Goal: Information Seeking & Learning: Find specific page/section

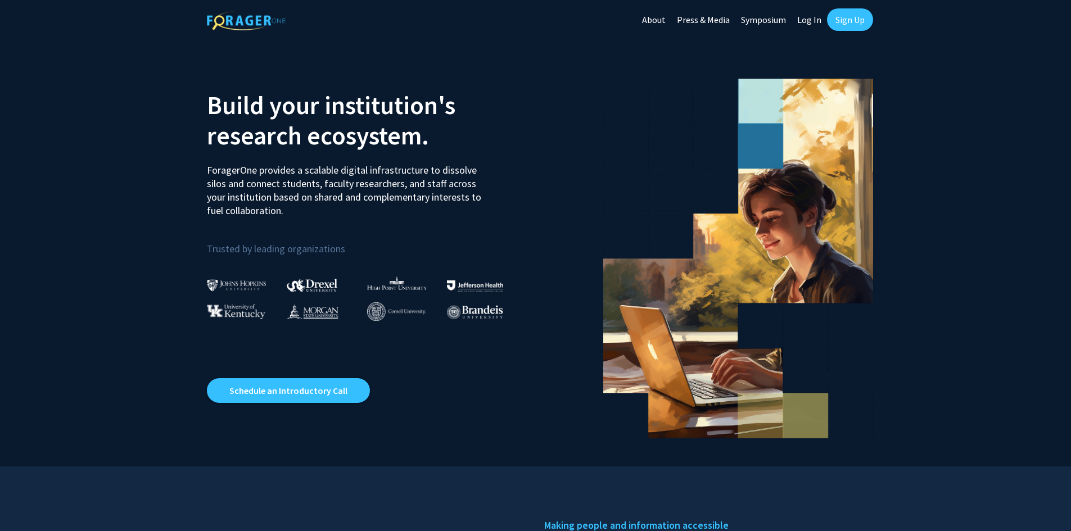
click at [816, 19] on link "Log In" at bounding box center [809, 19] width 35 height 39
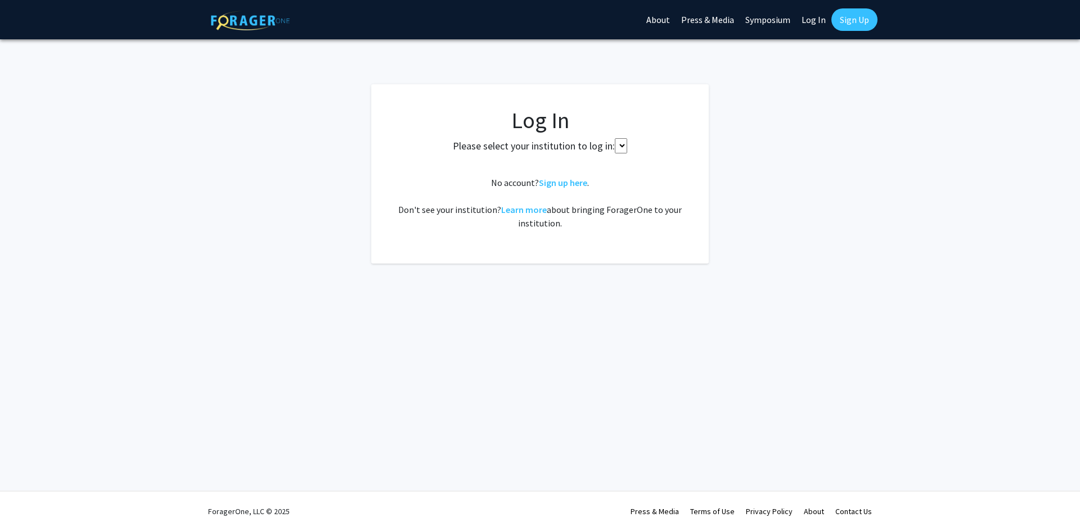
select select
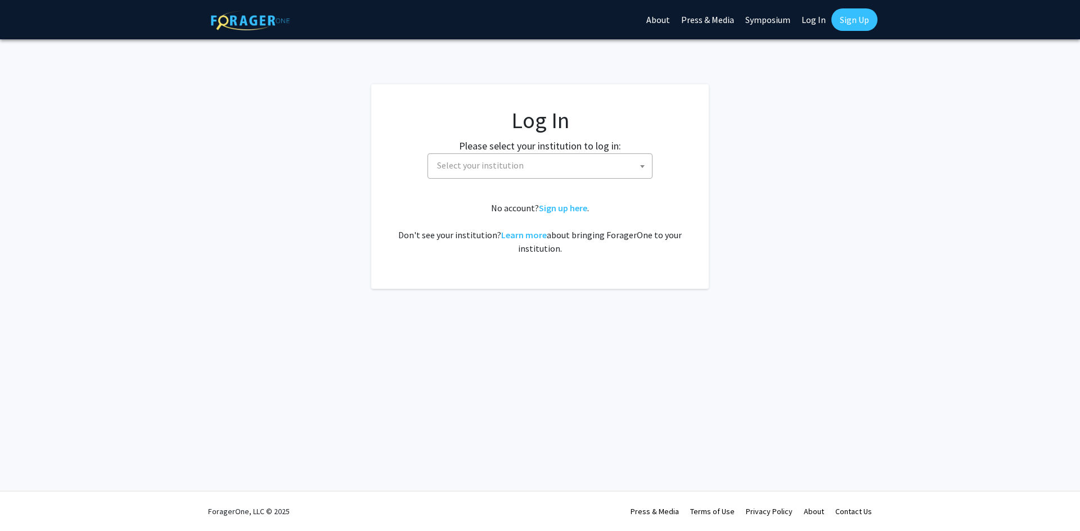
click at [855, 17] on link "Sign Up" at bounding box center [854, 19] width 46 height 22
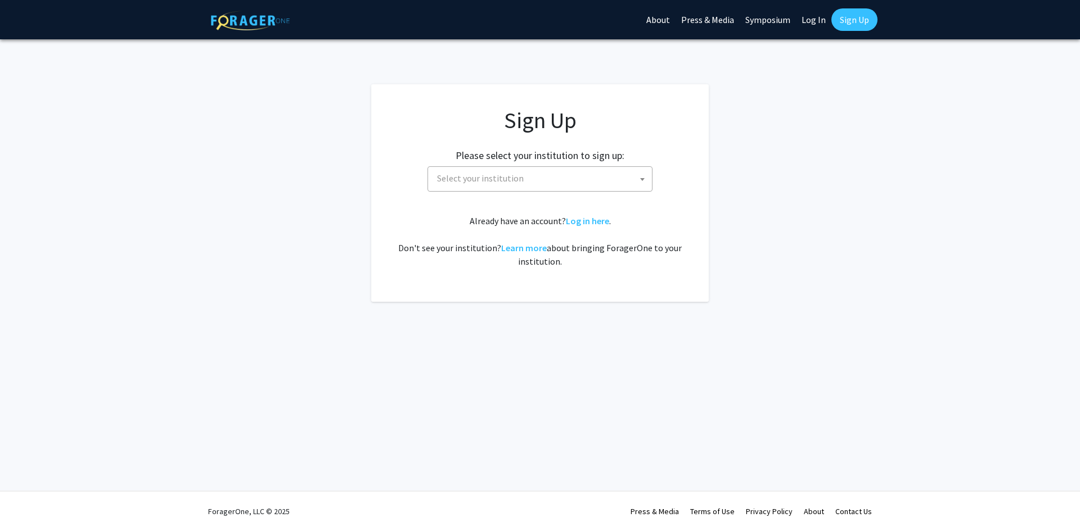
click at [542, 168] on span "Select your institution" at bounding box center [541, 178] width 219 height 23
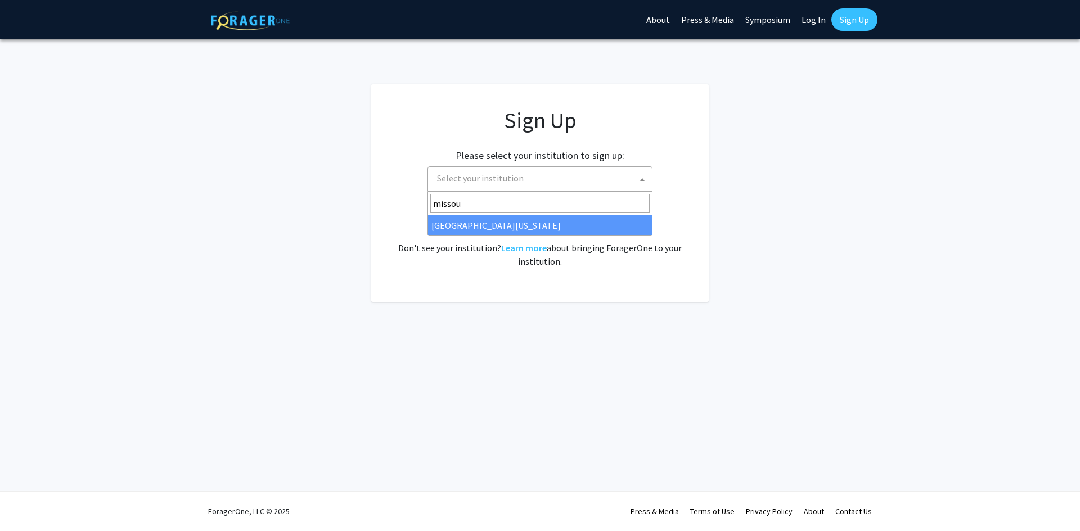
type input "missou"
select select "33"
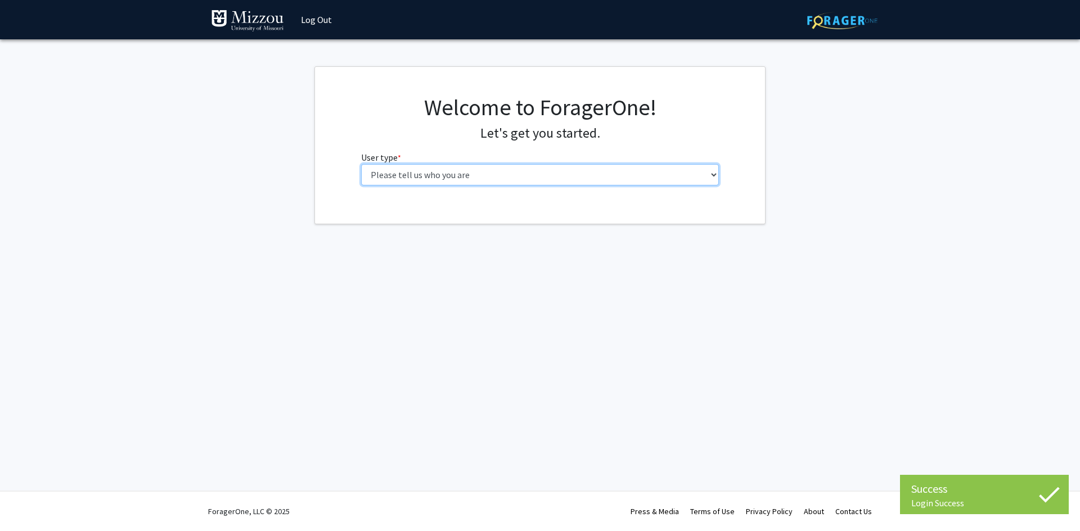
click at [554, 181] on select "Please tell us who you are Undergraduate Student Master's Student Doctoral Cand…" at bounding box center [540, 174] width 358 height 21
select select "5: faculty"
click at [361, 164] on select "Please tell us who you are Undergraduate Student Master's Student Doctoral Cand…" at bounding box center [540, 174] width 358 height 21
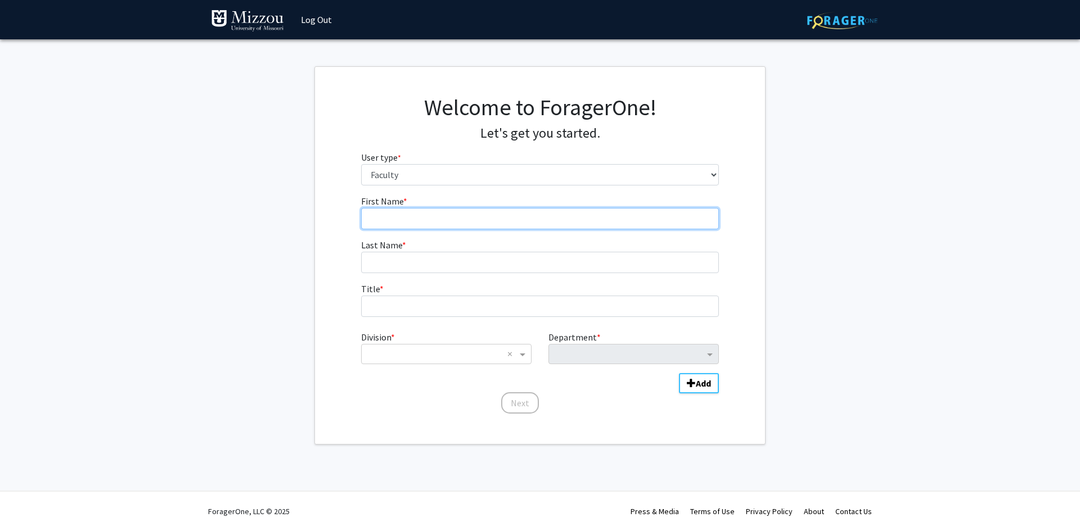
click at [401, 221] on input "First Name * required" at bounding box center [540, 218] width 358 height 21
type input "Kellyn"
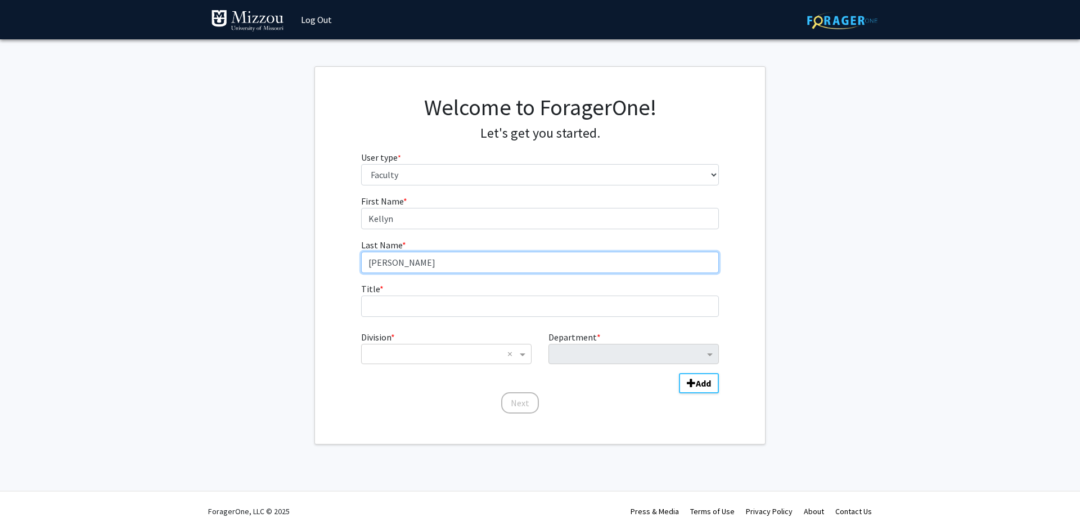
type input "[PERSON_NAME]"
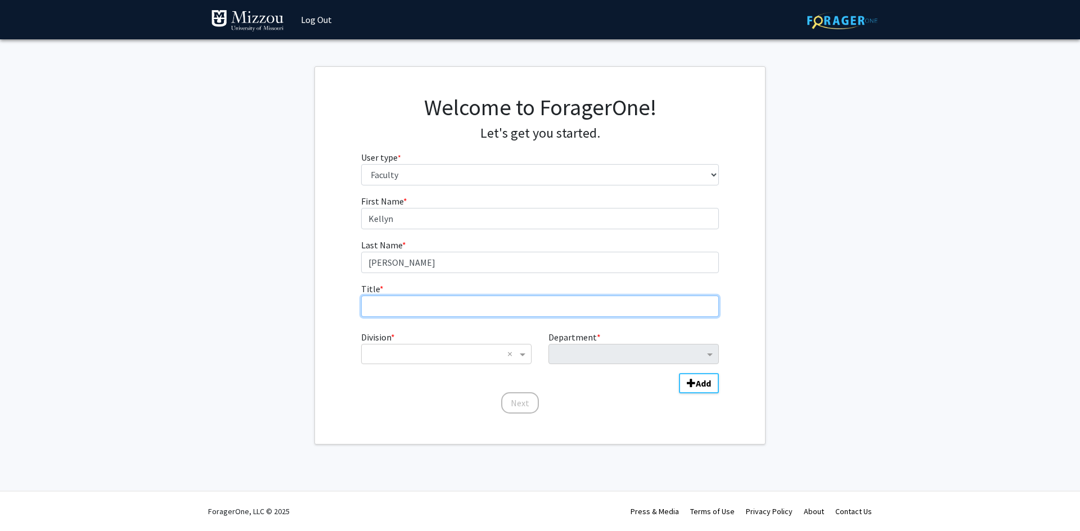
click at [387, 296] on input "Title * required" at bounding box center [540, 306] width 358 height 21
type input "Academic Coordinator"
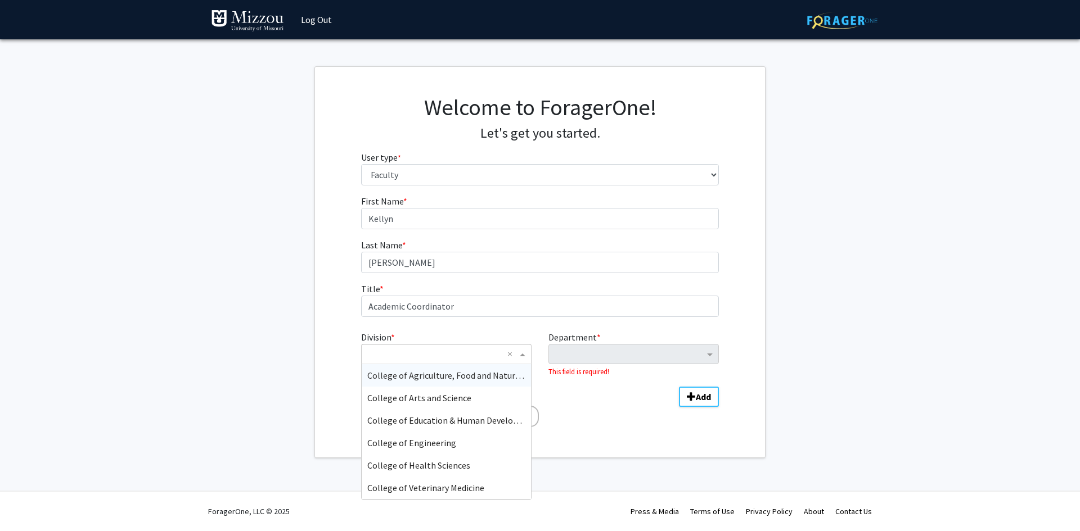
click at [407, 356] on input "Division" at bounding box center [435, 354] width 136 height 13
type input "a"
click at [421, 459] on div "College of Health Sciences" at bounding box center [446, 465] width 169 height 22
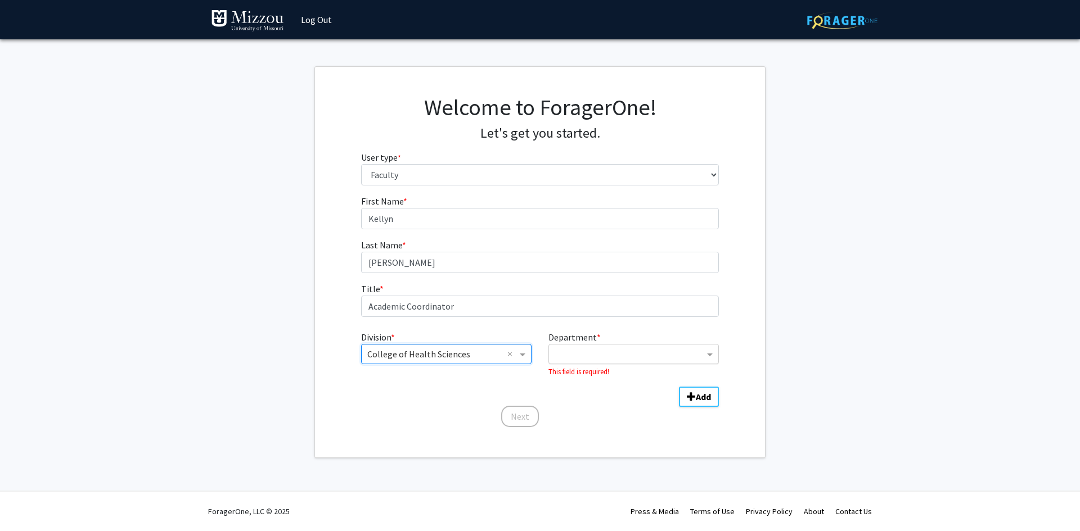
click at [627, 352] on input "Department" at bounding box center [629, 354] width 150 height 13
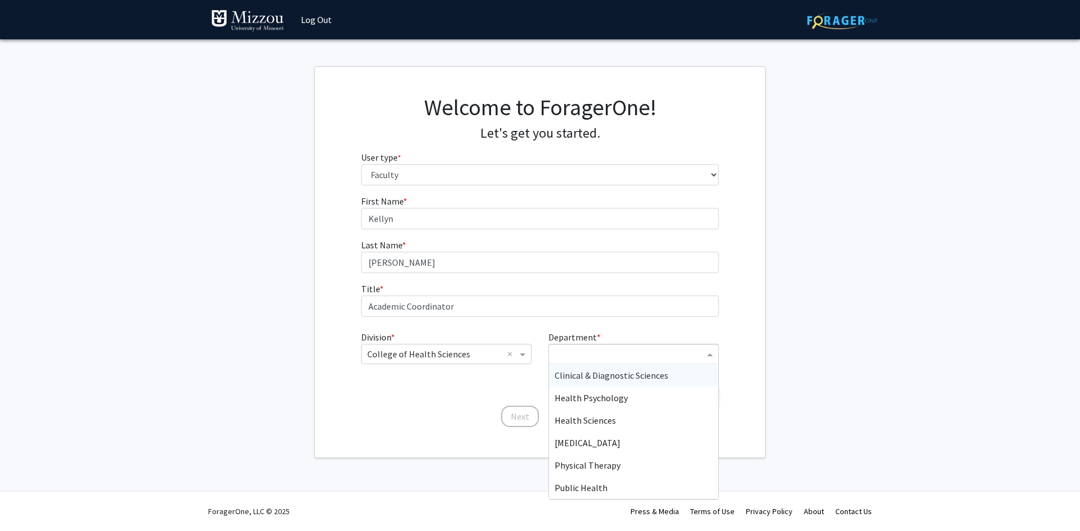
click at [614, 372] on span "Clinical & Diagnostic Sciences" at bounding box center [611, 375] width 114 height 11
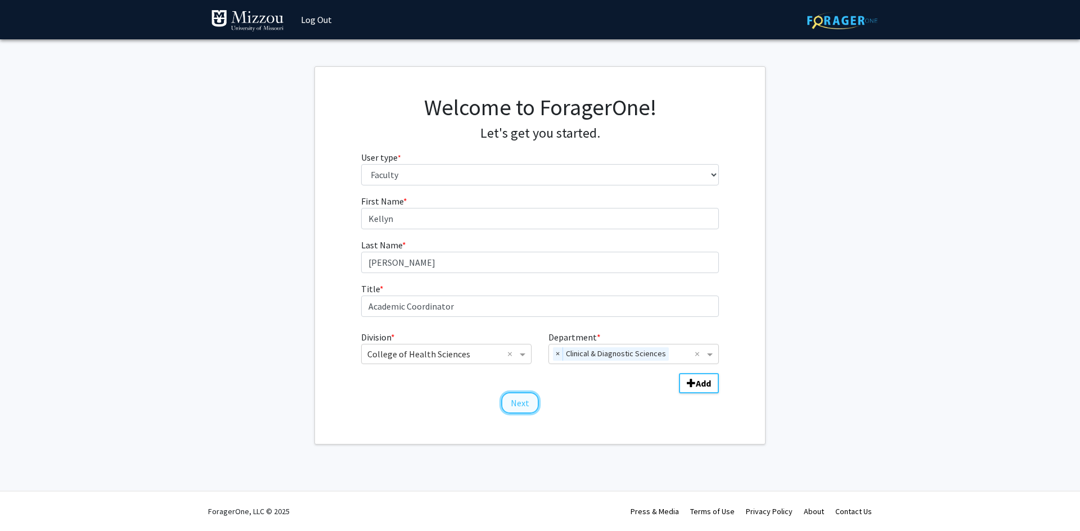
click at [530, 402] on button "Next" at bounding box center [520, 403] width 38 height 21
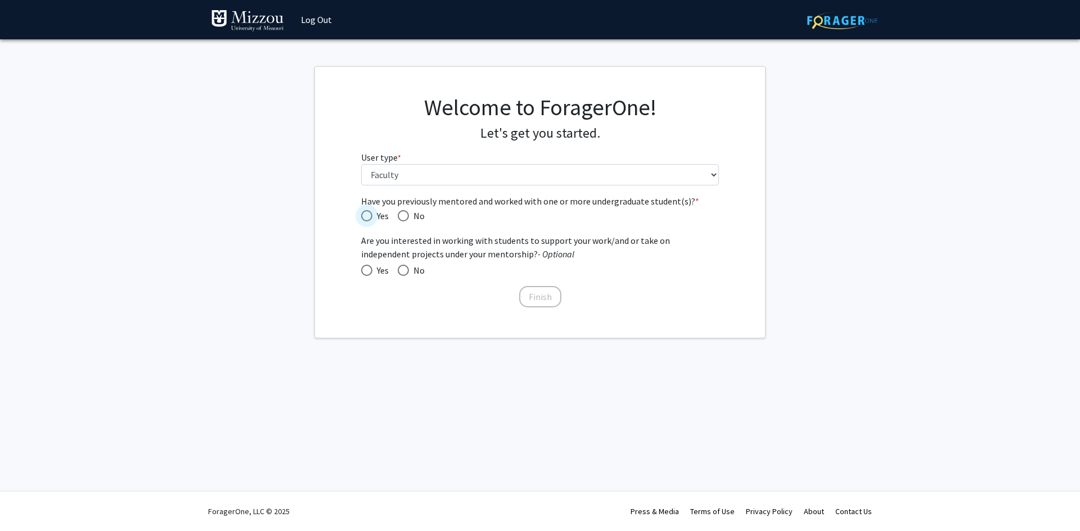
click at [384, 218] on span "Yes" at bounding box center [380, 215] width 16 height 13
click at [372, 218] on input "Yes" at bounding box center [366, 215] width 11 height 11
radio input "true"
click at [410, 270] on span "No" at bounding box center [417, 270] width 16 height 13
click at [409, 270] on input "No" at bounding box center [403, 270] width 11 height 11
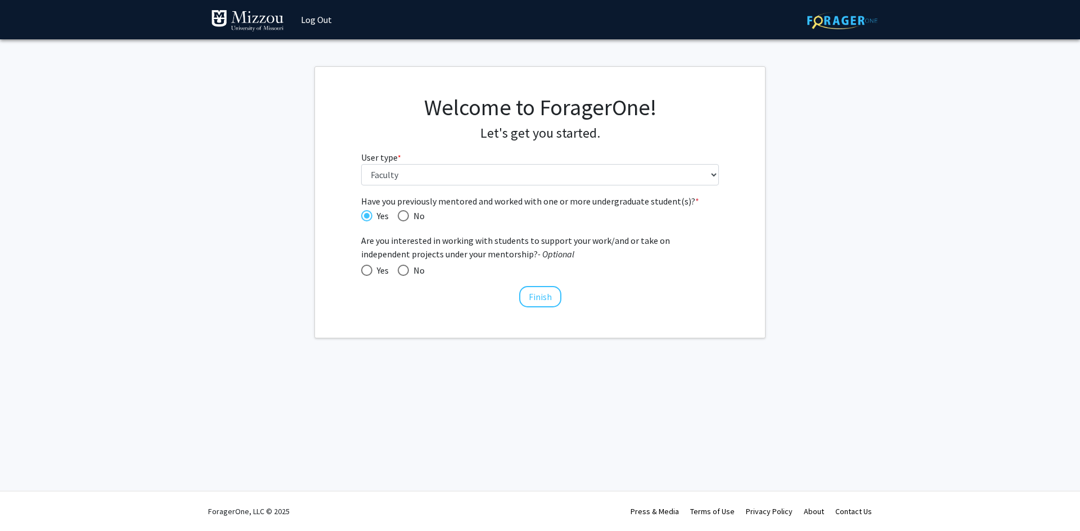
radio input "true"
click at [543, 295] on button "Finish" at bounding box center [540, 296] width 42 height 21
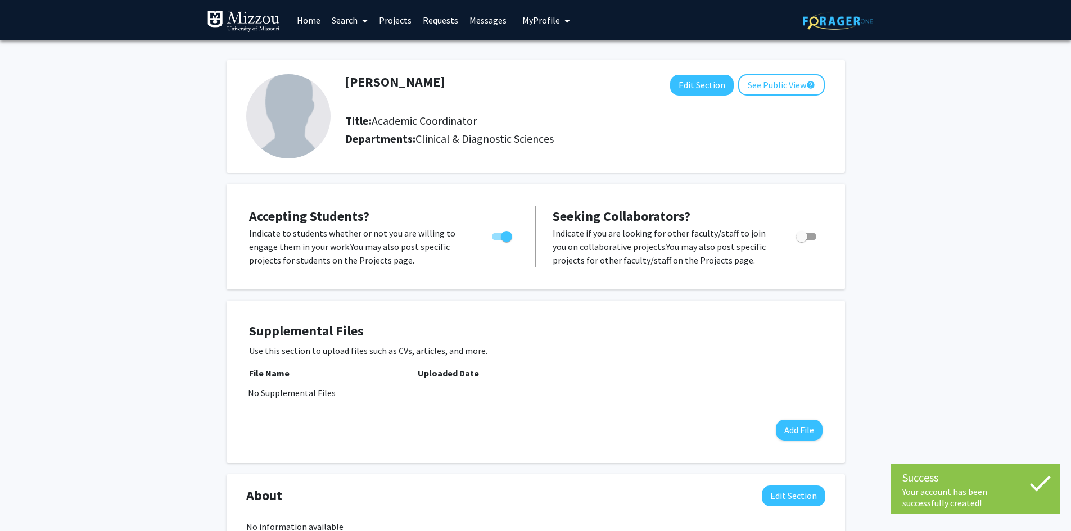
click at [391, 22] on link "Projects" at bounding box center [395, 20] width 44 height 39
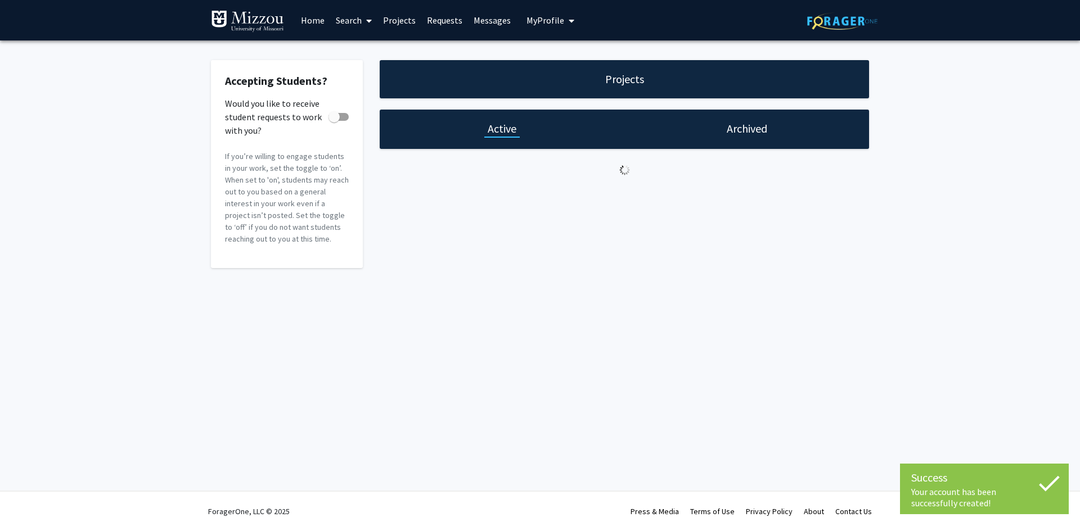
checkbox input "true"
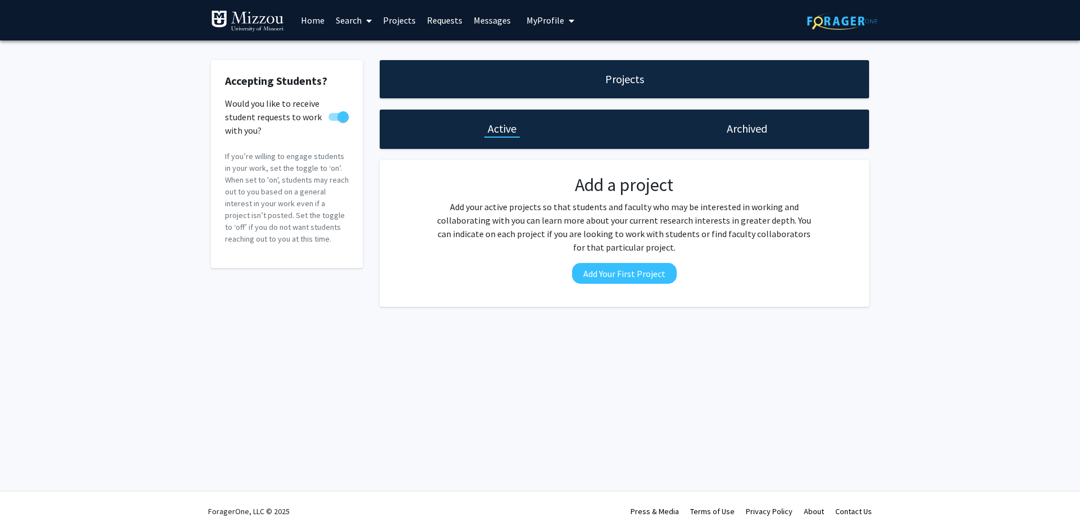
click at [300, 25] on link "Home" at bounding box center [312, 20] width 35 height 39
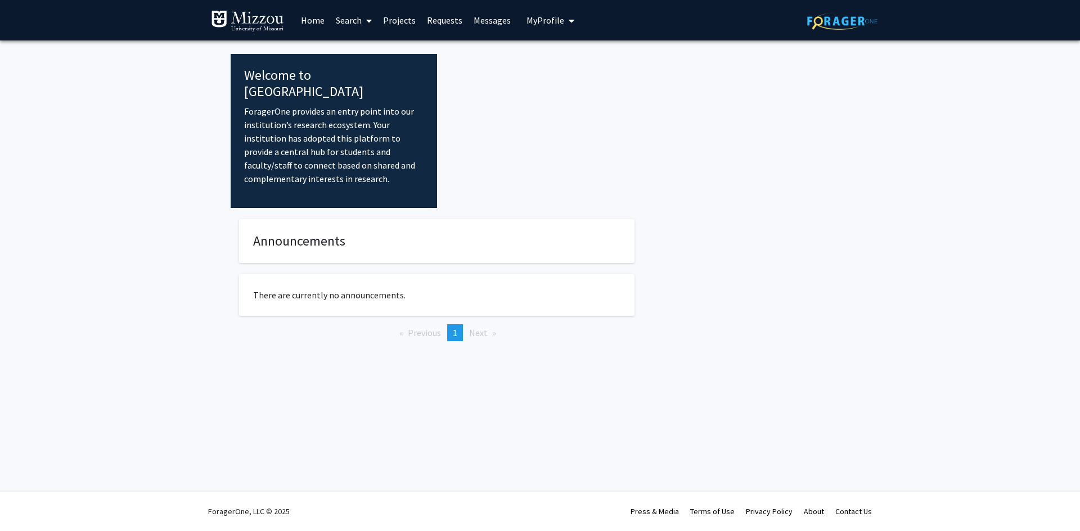
click at [348, 25] on link "Search" at bounding box center [353, 20] width 47 height 39
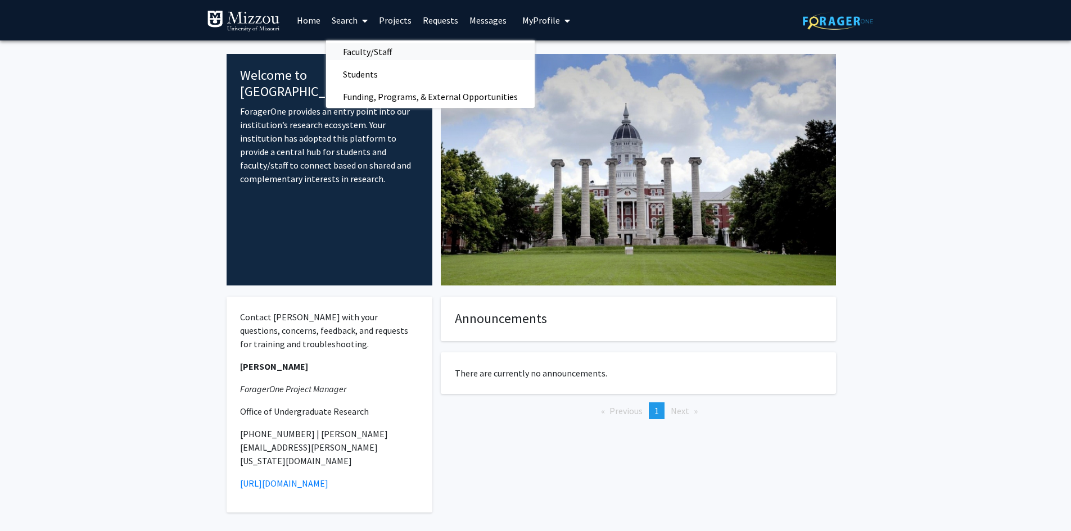
click at [358, 60] on span "Faculty/Staff" at bounding box center [367, 51] width 83 height 22
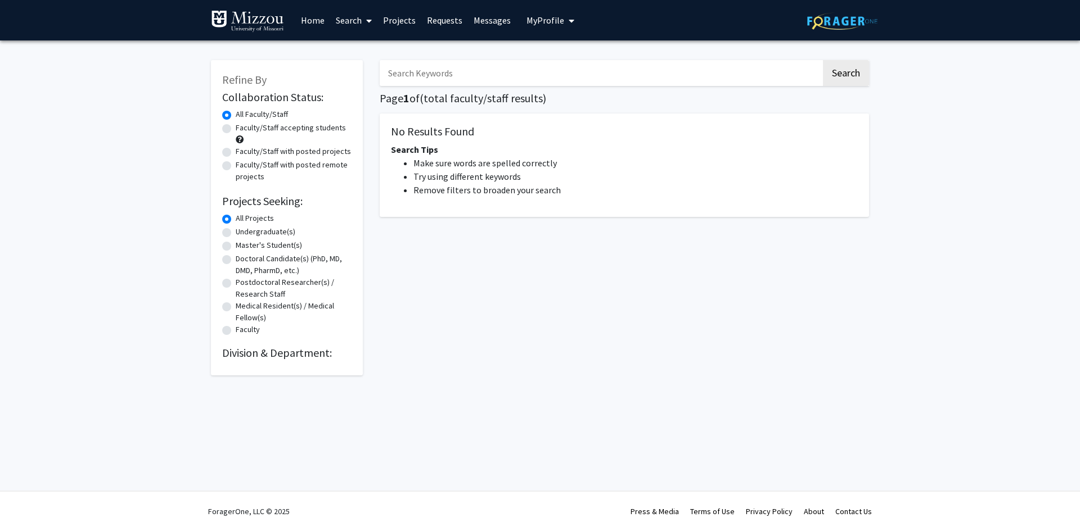
click at [431, 76] on input "Search Keywords" at bounding box center [600, 73] width 441 height 26
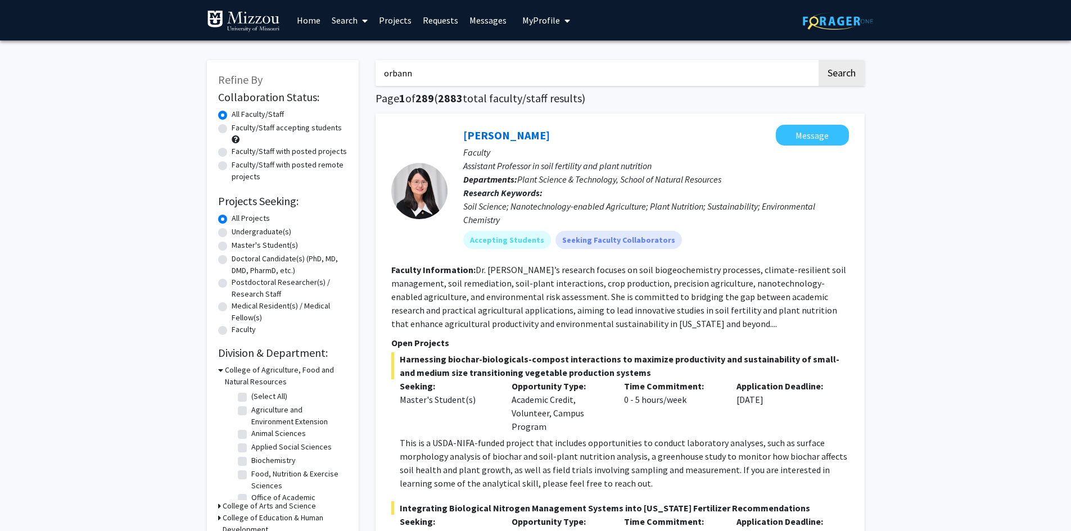
type input "orbann"
click at [819, 60] on button "Search" at bounding box center [842, 73] width 46 height 26
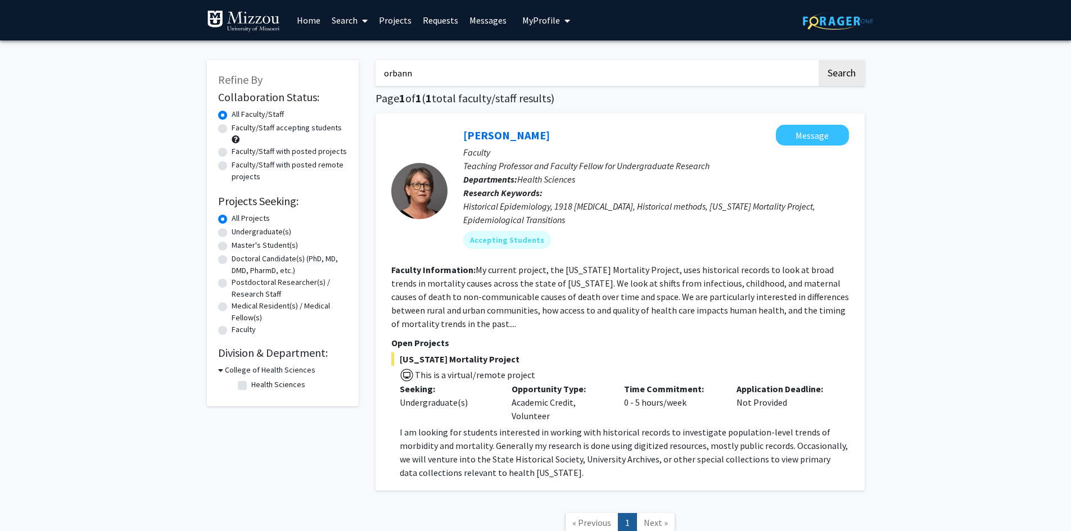
click at [445, 72] on input "orbann" at bounding box center [596, 73] width 441 height 26
drag, startPoint x: 476, startPoint y: 71, endPoint x: 359, endPoint y: 81, distance: 117.4
click at [360, 81] on div "Refine By Collaboration Status: Collaboration Status All Faculty/Staff Collabor…" at bounding box center [536, 302] width 675 height 507
type input "cardiac"
click at [819, 60] on button "Search" at bounding box center [842, 73] width 46 height 26
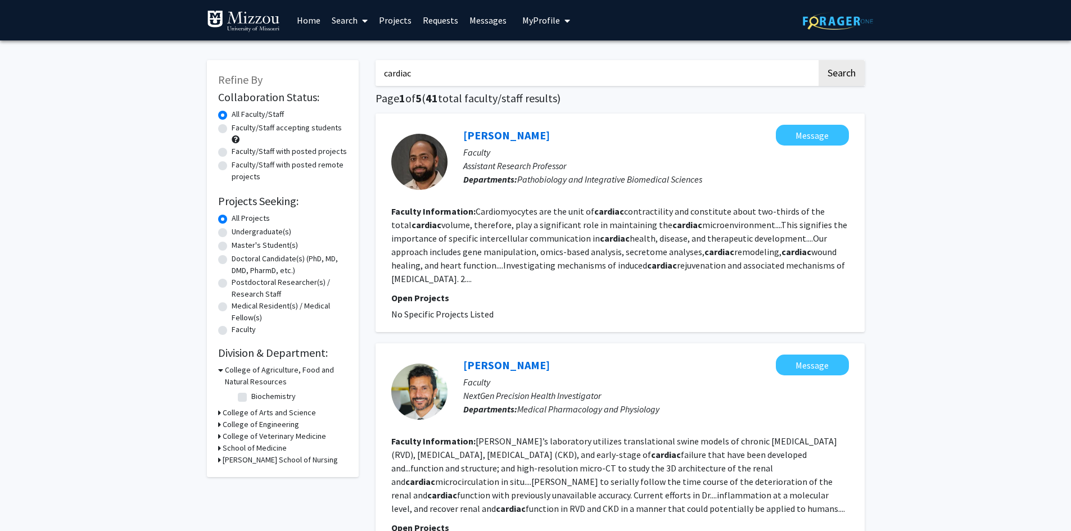
drag, startPoint x: 453, startPoint y: 76, endPoint x: 363, endPoint y: 76, distance: 90.5
click at [702, 68] on input "Search Keywords" at bounding box center [596, 73] width 441 height 26
click at [440, 65] on input "Search Keywords" at bounding box center [596, 73] width 441 height 26
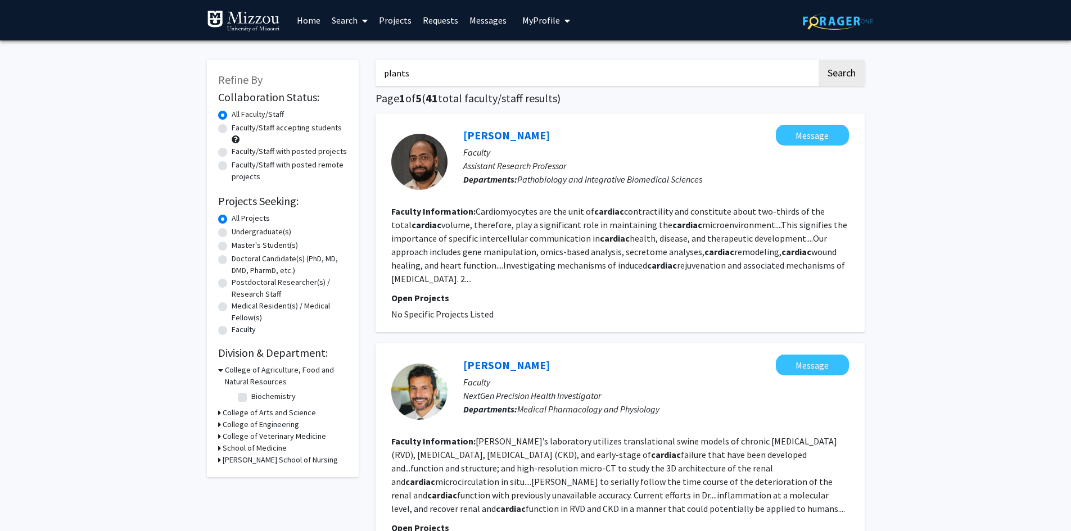
type input "plants"
click at [819, 60] on button "Search" at bounding box center [842, 73] width 46 height 26
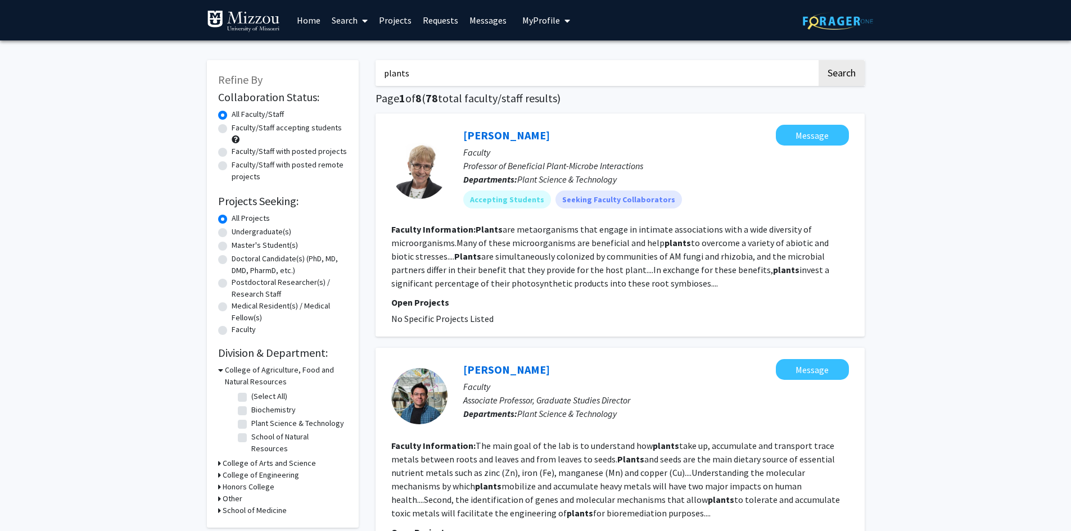
drag, startPoint x: 413, startPoint y: 79, endPoint x: 371, endPoint y: 70, distance: 43.2
